Goal: Information Seeking & Learning: Learn about a topic

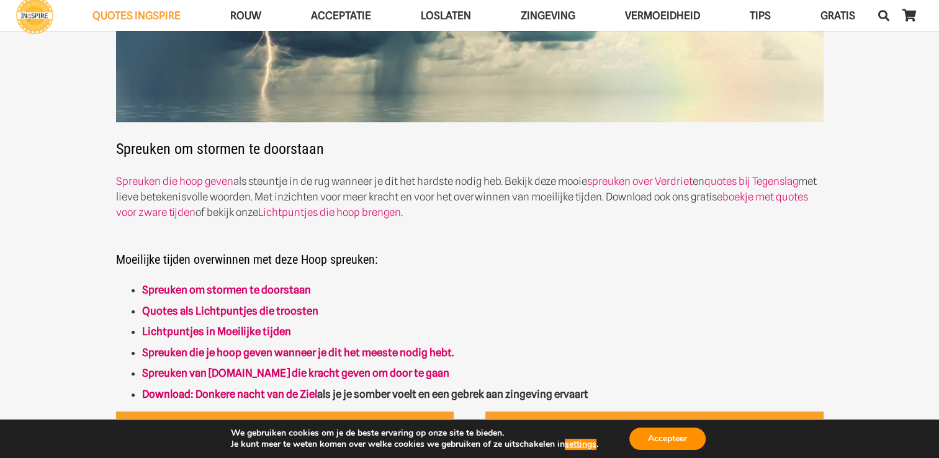
scroll to position [310, 0]
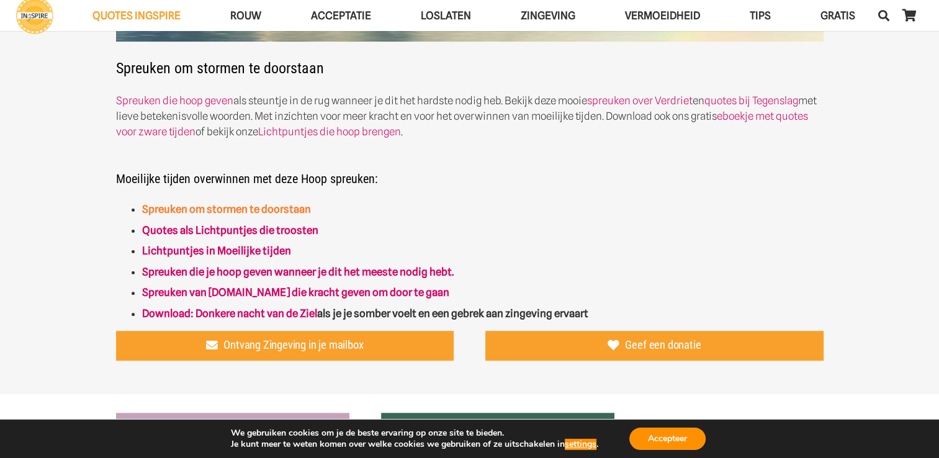
click at [211, 210] on link "Spreuken om stormen te doorstaan" at bounding box center [226, 209] width 169 height 12
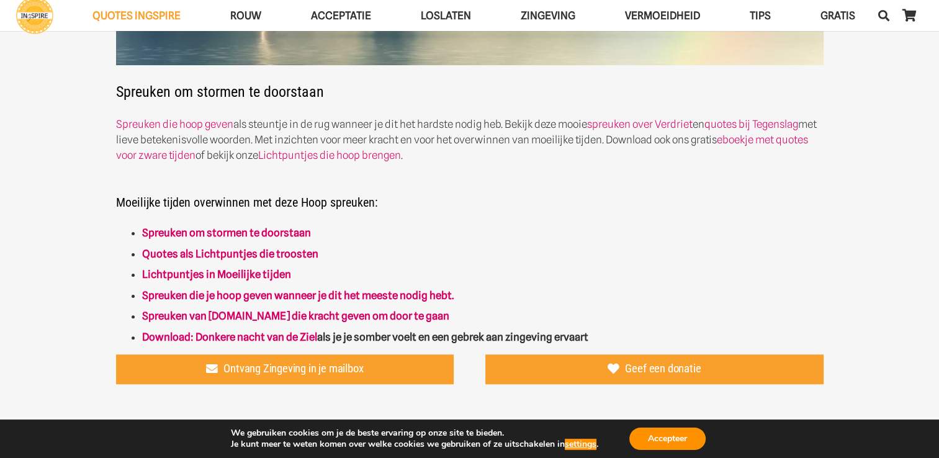
scroll to position [310, 0]
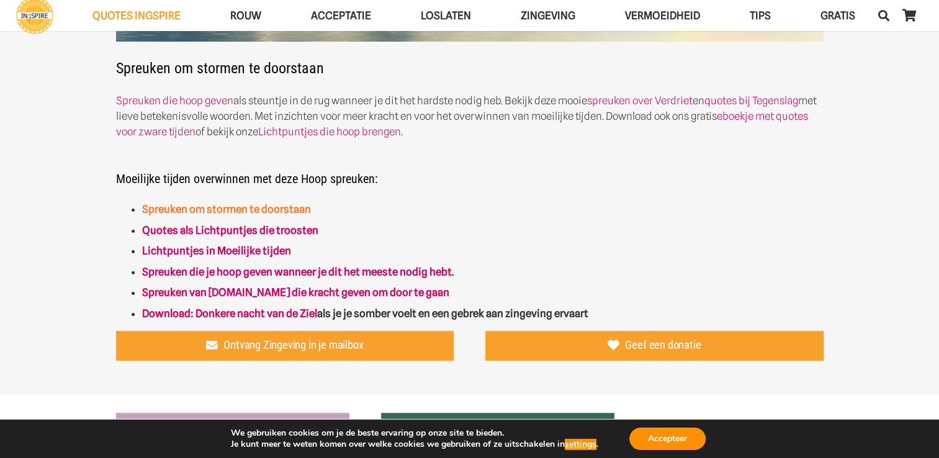
click at [221, 210] on link "Spreuken om stormen te doorstaan" at bounding box center [226, 209] width 169 height 12
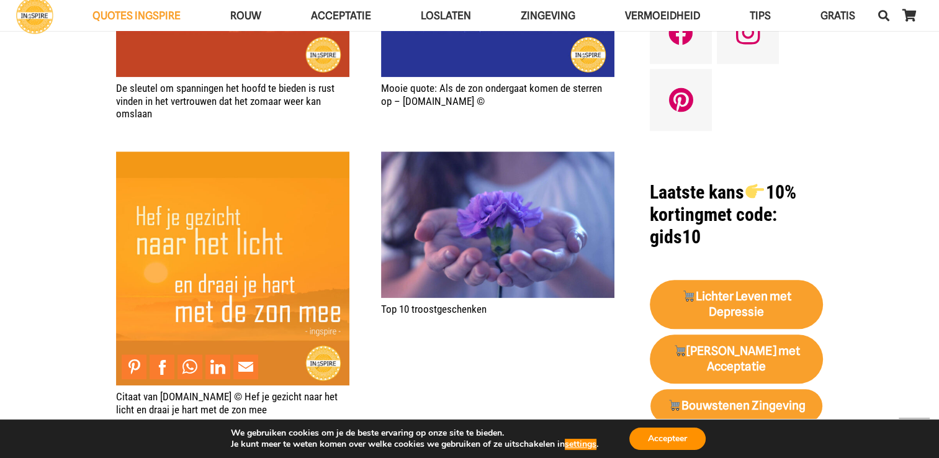
scroll to position [1179, 0]
